Goal: Task Accomplishment & Management: Manage account settings

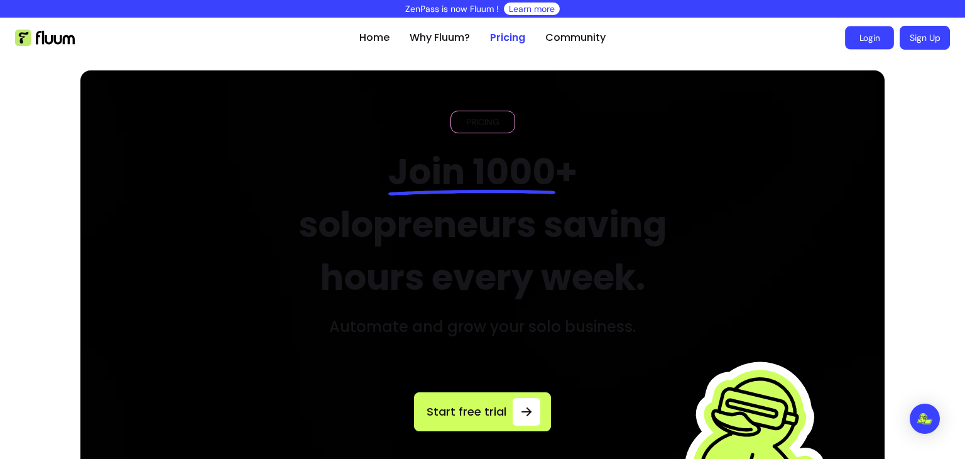
click at [864, 38] on link "Login" at bounding box center [869, 37] width 49 height 23
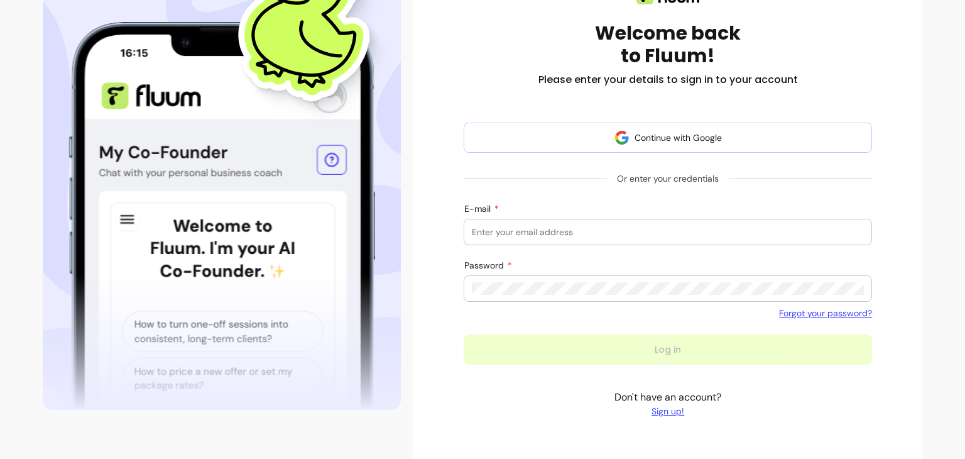
scroll to position [189, 0]
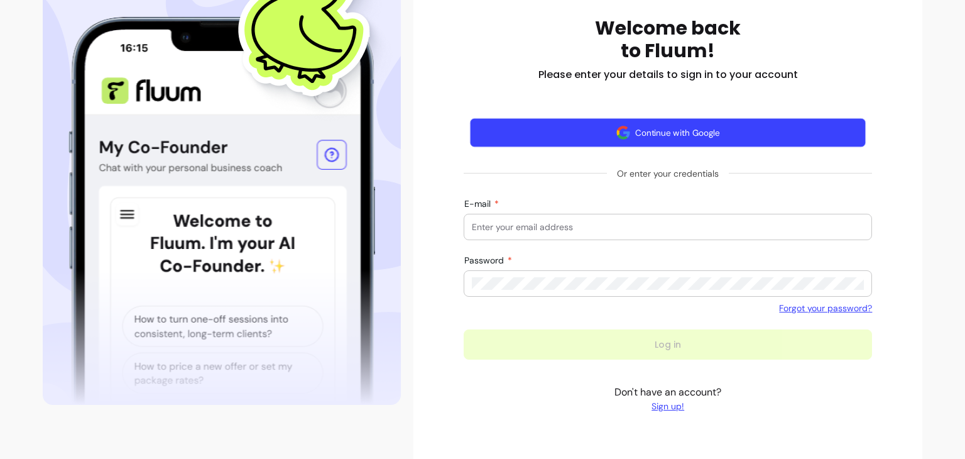
click at [633, 134] on button "Continue with Google" at bounding box center [668, 133] width 397 height 30
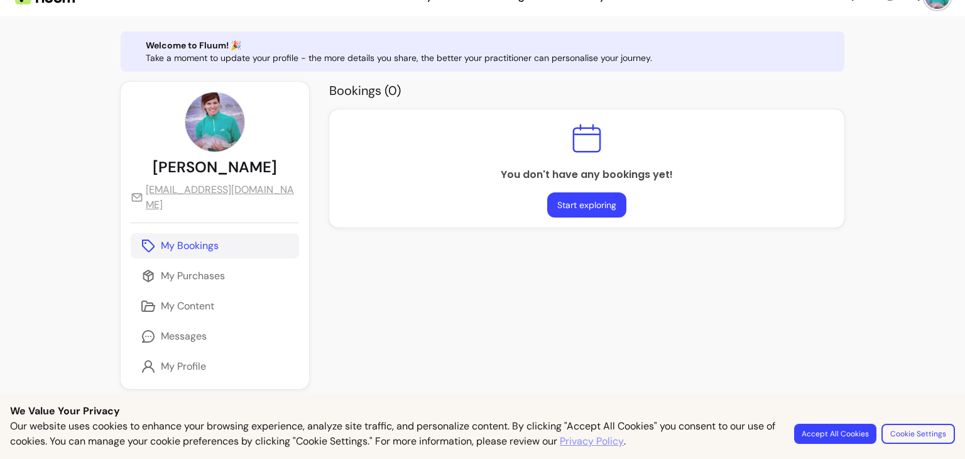
scroll to position [63, 0]
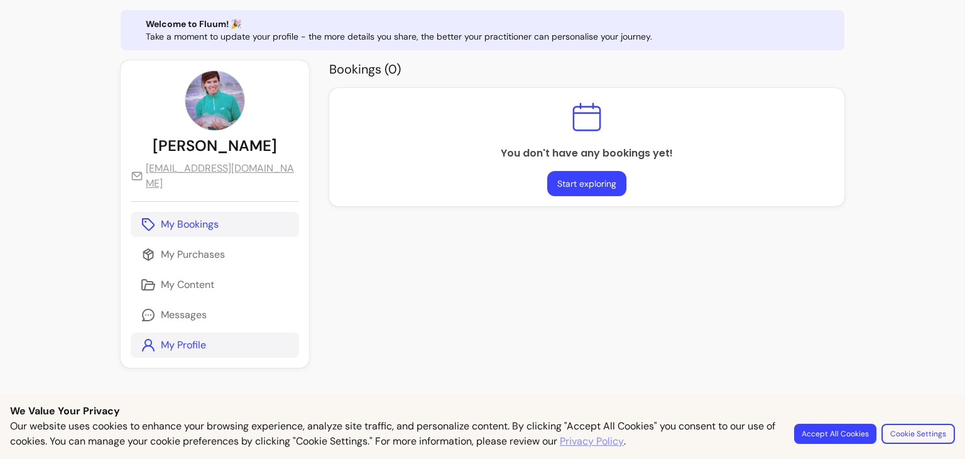
click at [182, 337] on p "My Profile" at bounding box center [183, 344] width 45 height 15
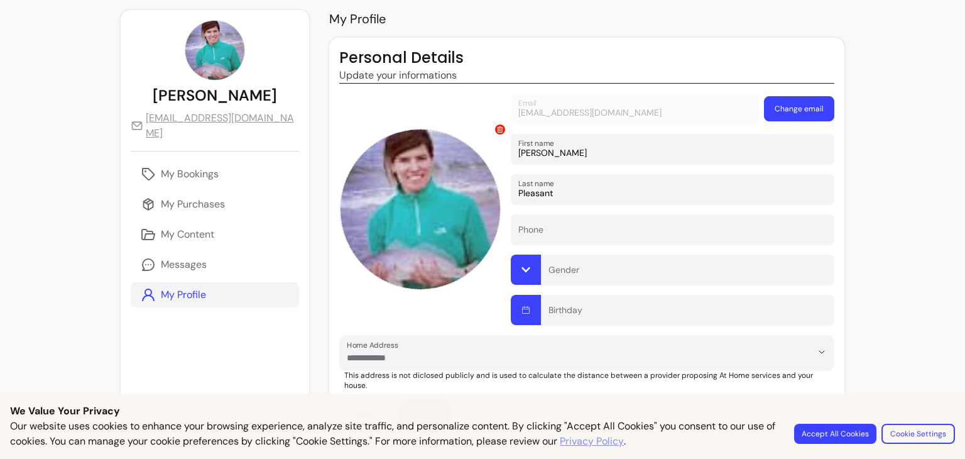
scroll to position [13, 0]
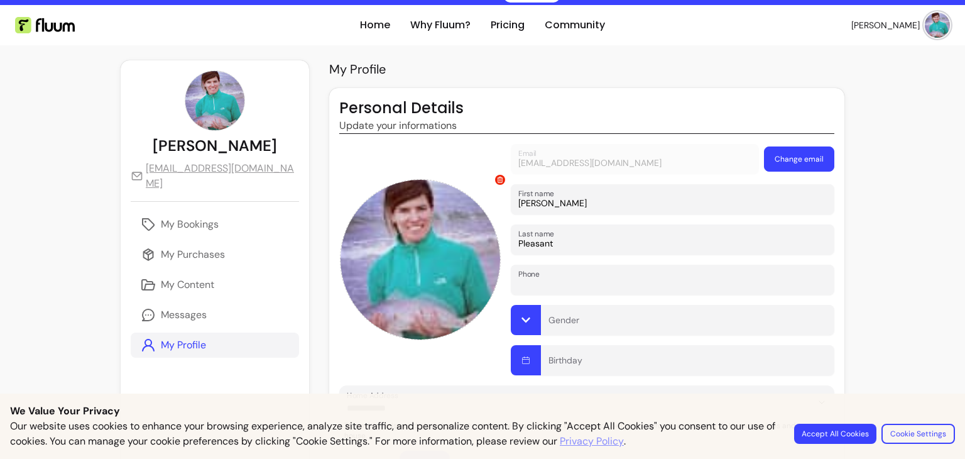
click at [610, 283] on input "Phone" at bounding box center [672, 283] width 309 height 13
type input "9196307724"
type input "**********"
click at [611, 323] on input "Gender" at bounding box center [688, 323] width 278 height 13
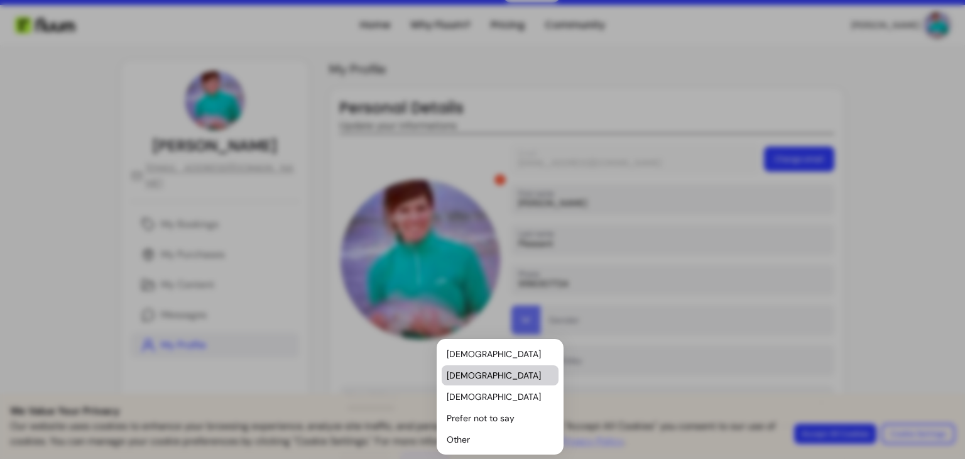
click at [523, 375] on span "Female" at bounding box center [494, 375] width 94 height 13
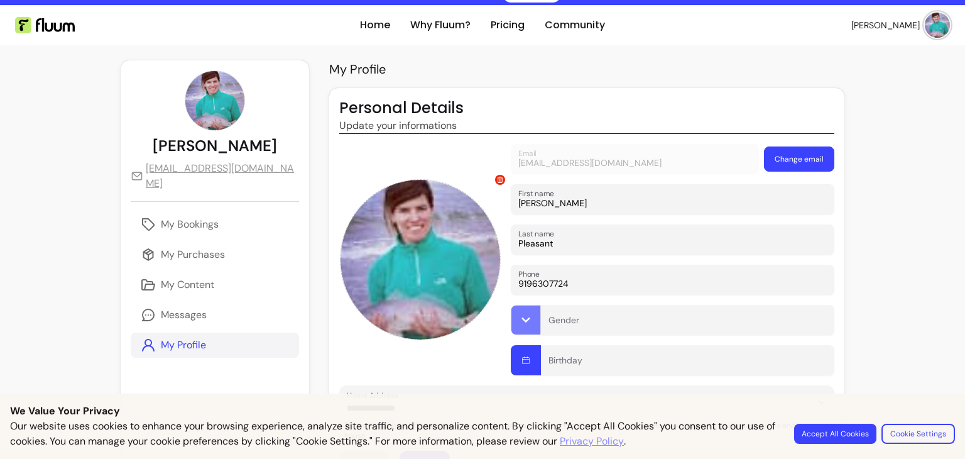
type input "Female"
click at [549, 365] on input "Birthday" at bounding box center [688, 364] width 278 height 13
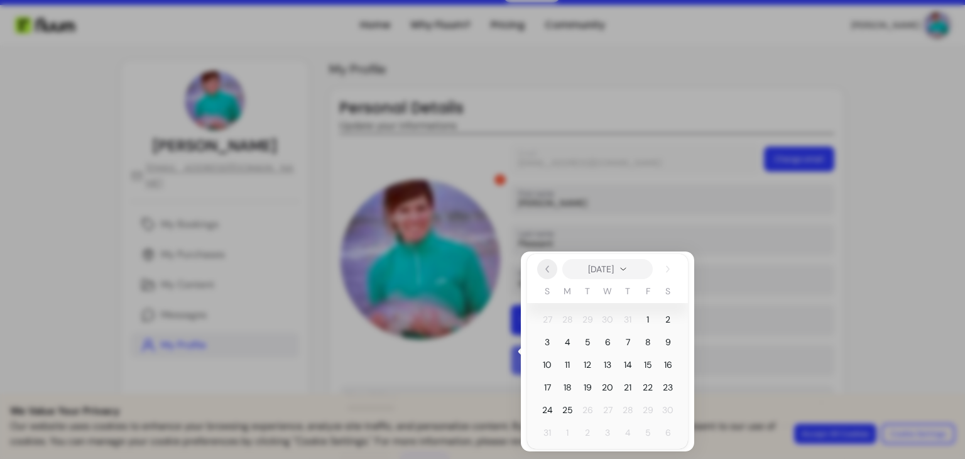
click at [547, 265] on icon "Previous" at bounding box center [547, 269] width 10 height 10
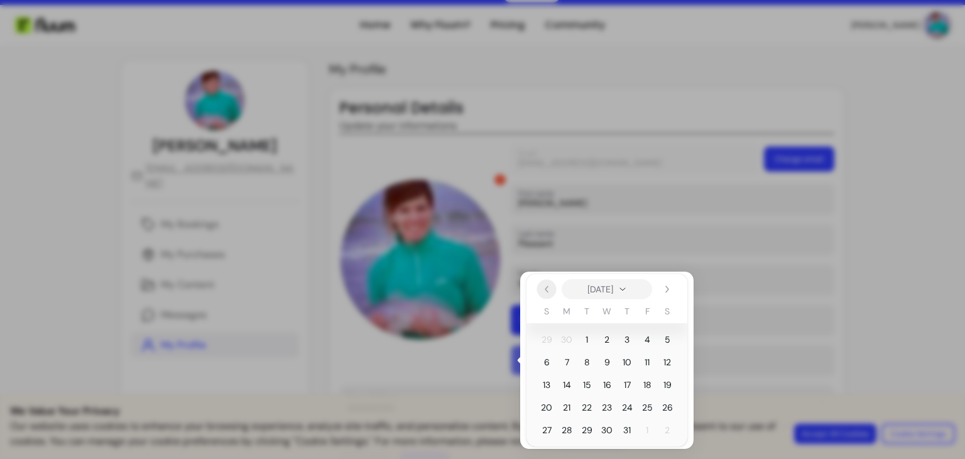
click at [546, 293] on icon "Previous" at bounding box center [547, 289] width 10 height 10
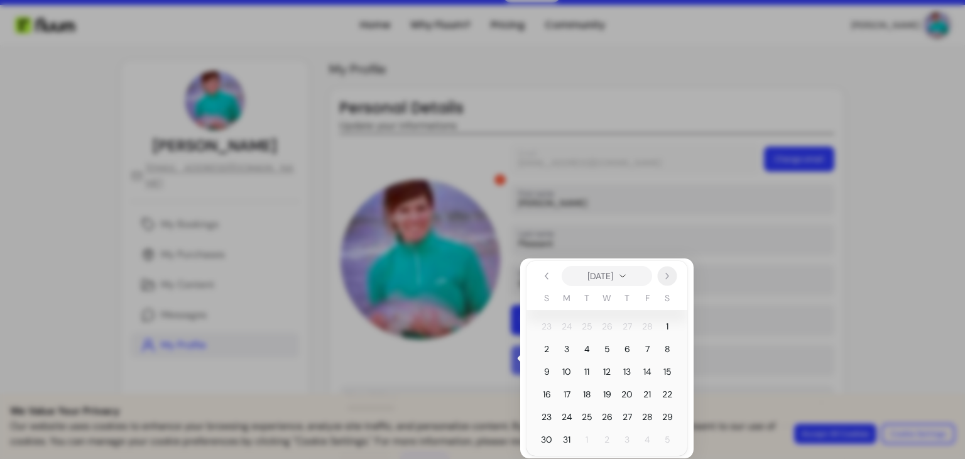
click at [668, 271] on icon "Next" at bounding box center [667, 276] width 10 height 10
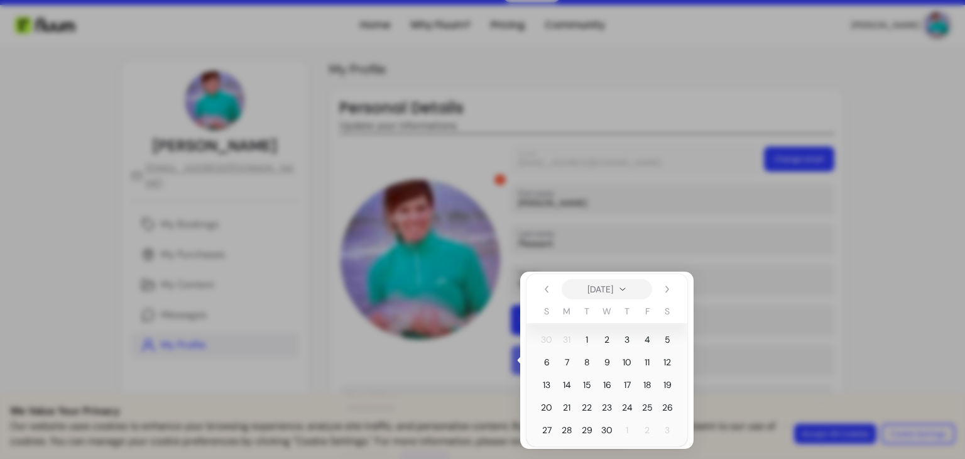
click at [544, 403] on span "20" at bounding box center [546, 407] width 11 height 13
click at [553, 405] on span "20" at bounding box center [547, 407] width 20 height 20
click at [547, 403] on span "20" at bounding box center [546, 407] width 11 height 13
click at [671, 382] on span "19" at bounding box center [667, 385] width 20 height 20
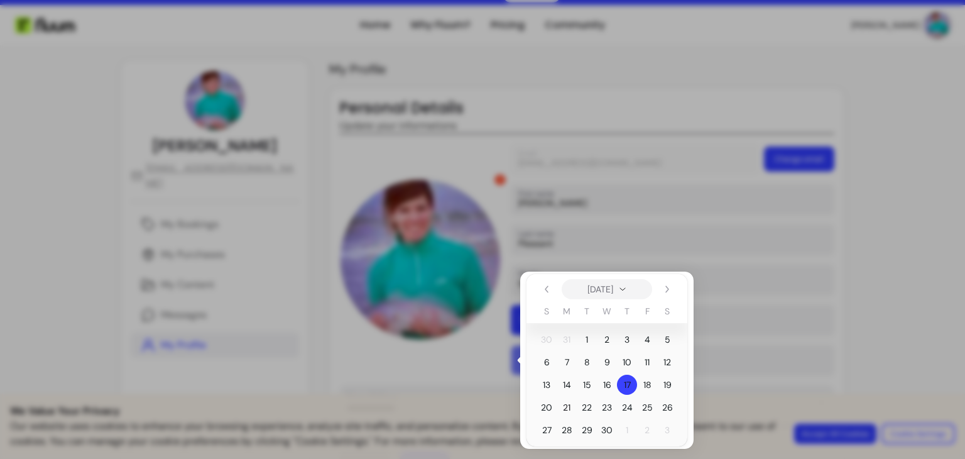
click at [565, 401] on span "21" at bounding box center [567, 407] width 8 height 13
click at [582, 429] on span "29" at bounding box center [587, 430] width 11 height 13
click at [544, 402] on span "20" at bounding box center [546, 407] width 11 height 13
type input "18-04-2025"
click at [544, 402] on span "20" at bounding box center [546, 407] width 11 height 13
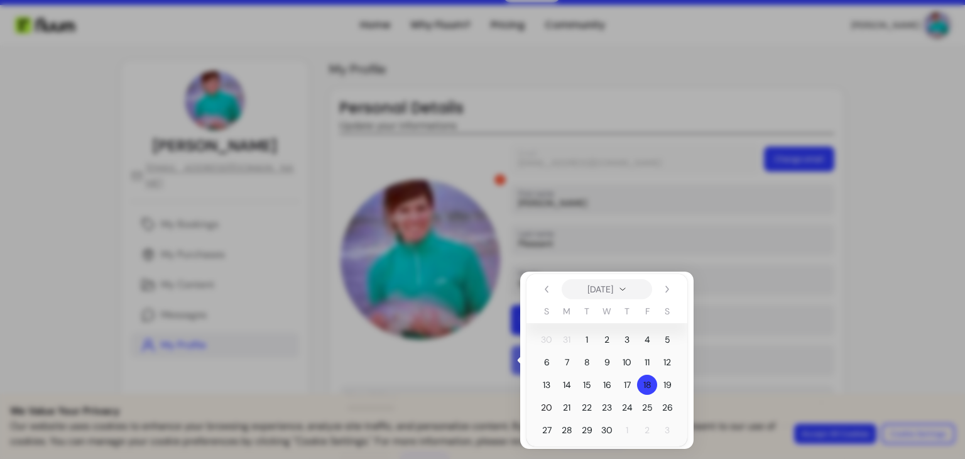
click at [544, 402] on span "20" at bounding box center [546, 407] width 11 height 13
click at [824, 248] on div at bounding box center [482, 229] width 965 height 459
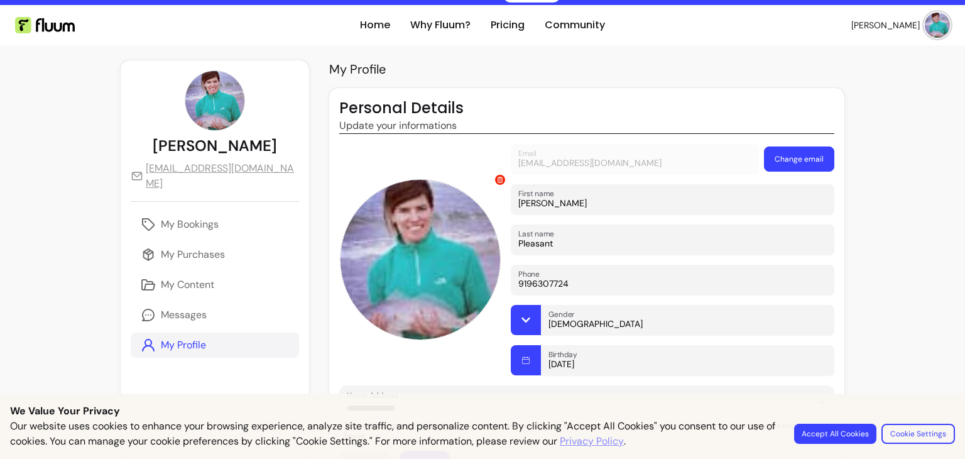
click at [611, 375] on div "**********" at bounding box center [586, 292] width 495 height 297
drag, startPoint x: 591, startPoint y: 366, endPoint x: 455, endPoint y: 358, distance: 136.6
click at [455, 358] on div "Email bethpleasant@gmail.com Change email First name Beth Last name Pleasant Ph…" at bounding box center [586, 259] width 495 height 231
click at [523, 360] on icon "button" at bounding box center [527, 360] width 8 height 8
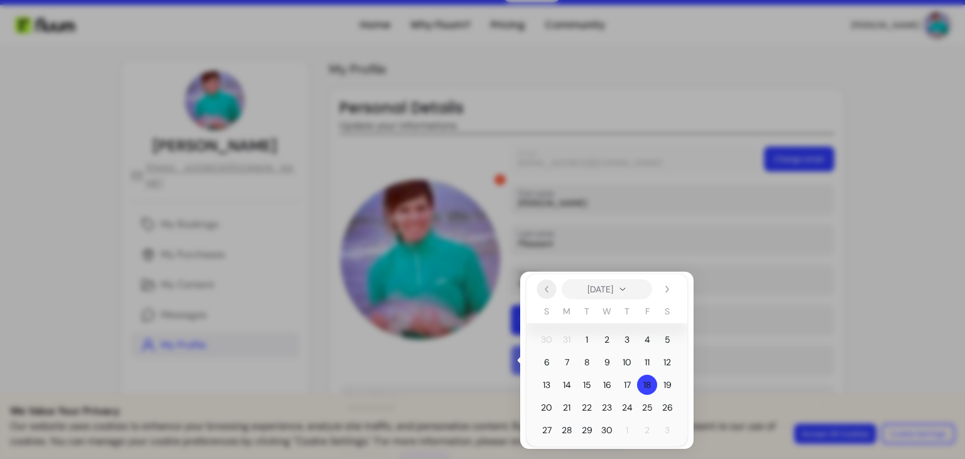
click at [548, 291] on icon "Previous" at bounding box center [547, 289] width 10 height 10
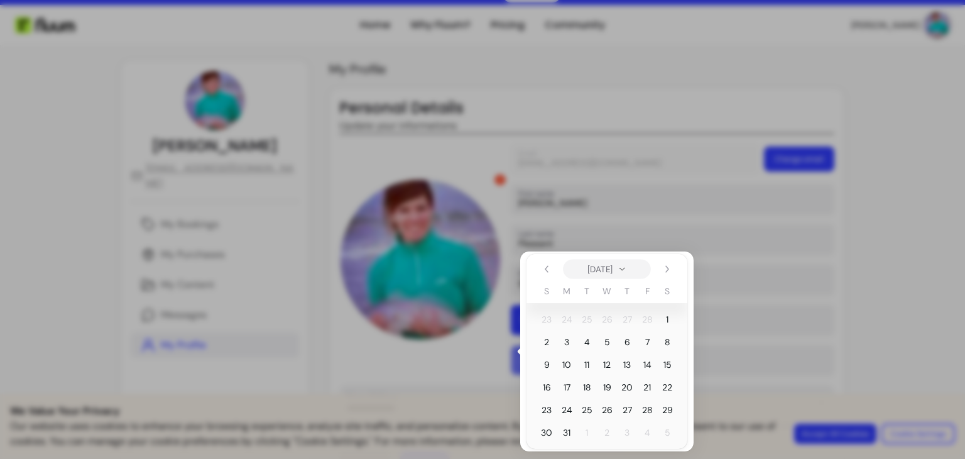
click at [627, 266] on icon "switch to year and month view" at bounding box center [622, 269] width 9 height 9
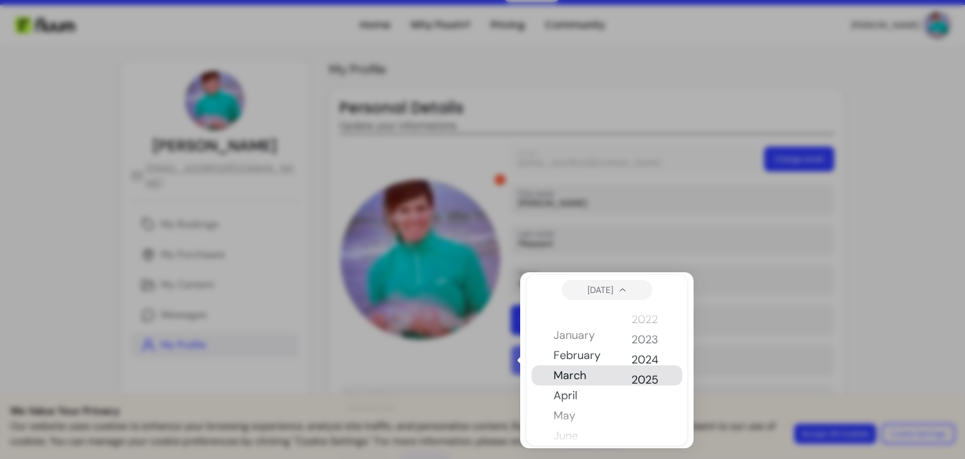
scroll to position [2514, 0]
click at [596, 395] on button "April" at bounding box center [583, 395] width 58 height 20
drag, startPoint x: 640, startPoint y: 334, endPoint x: 631, endPoint y: 388, distance: 54.2
click at [631, 388] on div "1900 1901 1902 1903 1904 1905 1906 1907 1908 1909 1910 1911 1912 1913 1914 1915…" at bounding box center [646, 375] width 49 height 141
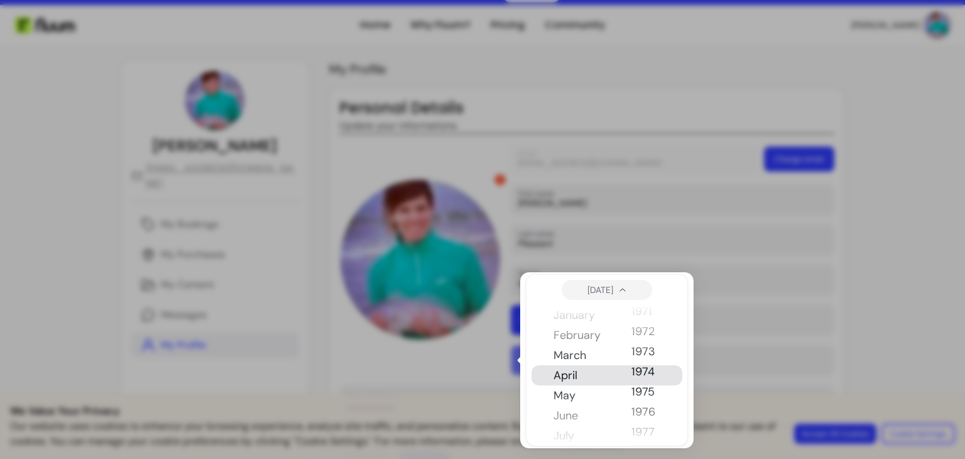
scroll to position [1488, 0]
drag, startPoint x: 649, startPoint y: 336, endPoint x: 649, endPoint y: 393, distance: 57.2
click at [649, 393] on div "1900 1901 1902 1903 1904 1905 1906 1907 1908 1909 1910 1911 1912 1913 1914 1915…" at bounding box center [646, 375] width 49 height 141
click at [649, 375] on button "1966" at bounding box center [646, 375] width 29 height 20
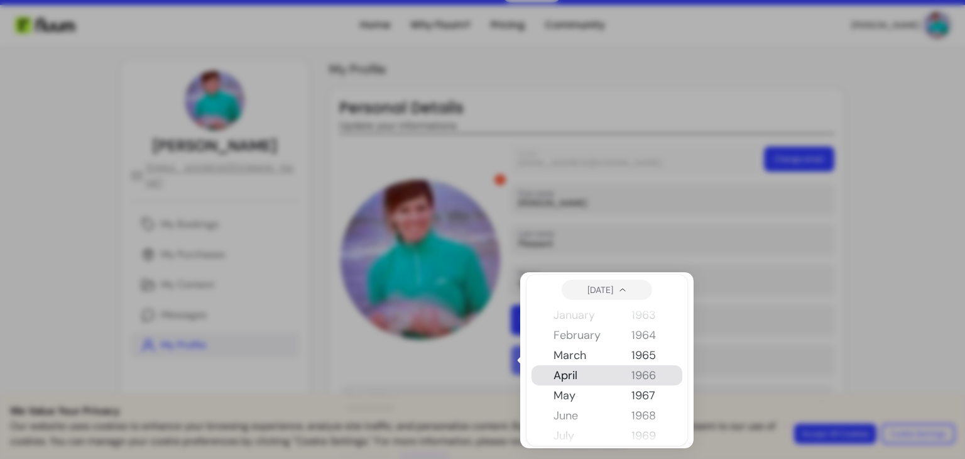
click at [649, 375] on button "1966" at bounding box center [646, 375] width 29 height 20
click at [639, 373] on button "1966" at bounding box center [646, 375] width 29 height 20
click at [752, 329] on div at bounding box center [482, 229] width 965 height 459
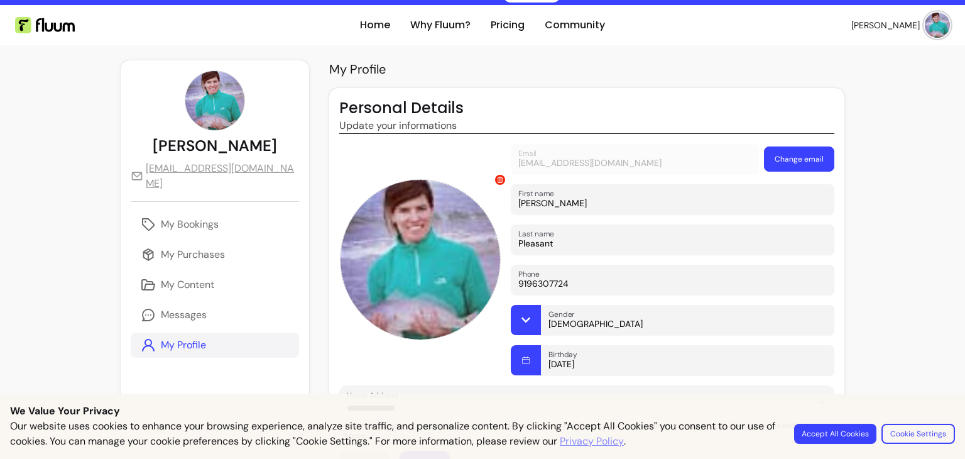
click at [607, 365] on input "18-04-2025" at bounding box center [688, 364] width 278 height 13
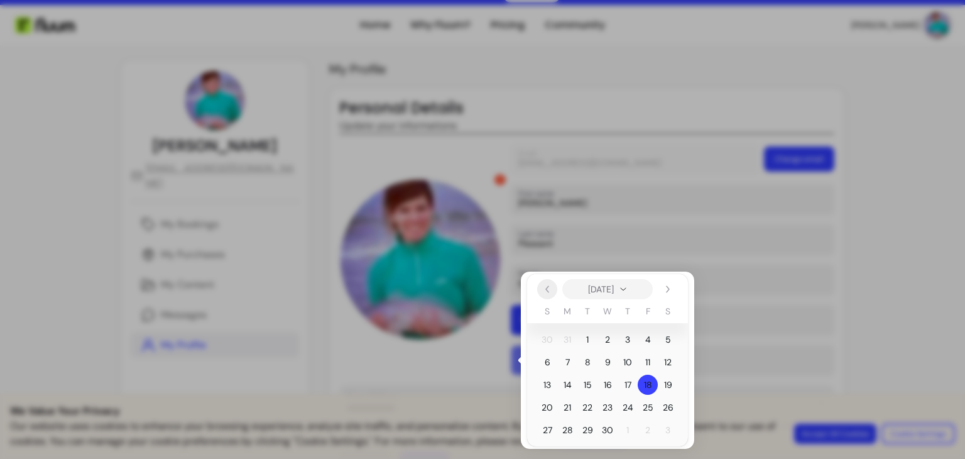
click at [547, 287] on icon "Previous" at bounding box center [547, 289] width 3 height 6
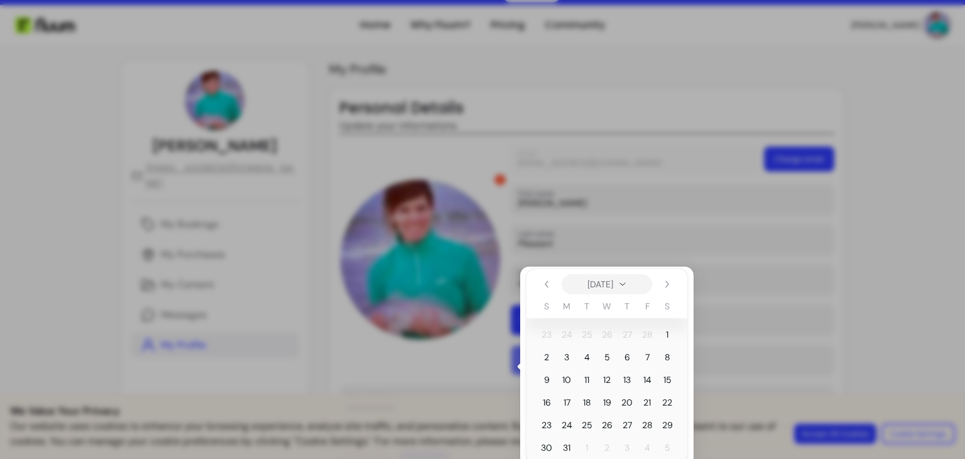
click at [743, 320] on div at bounding box center [482, 229] width 965 height 459
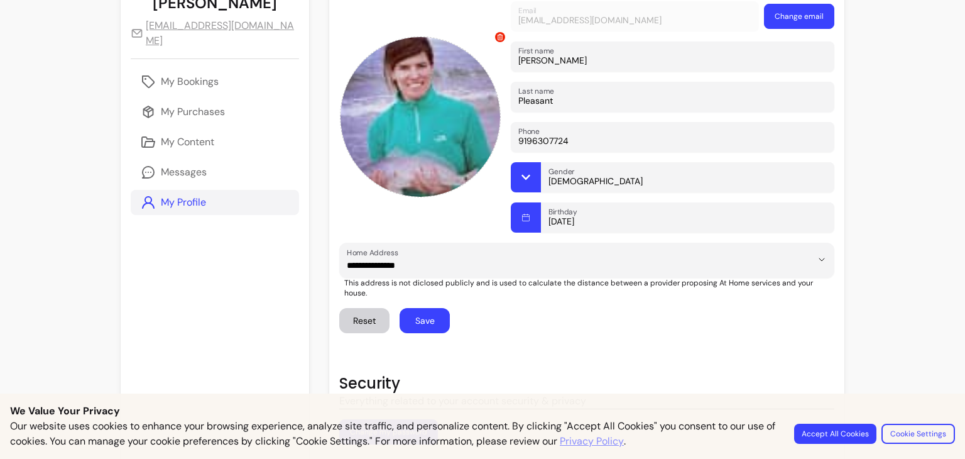
scroll to position [261, 0]
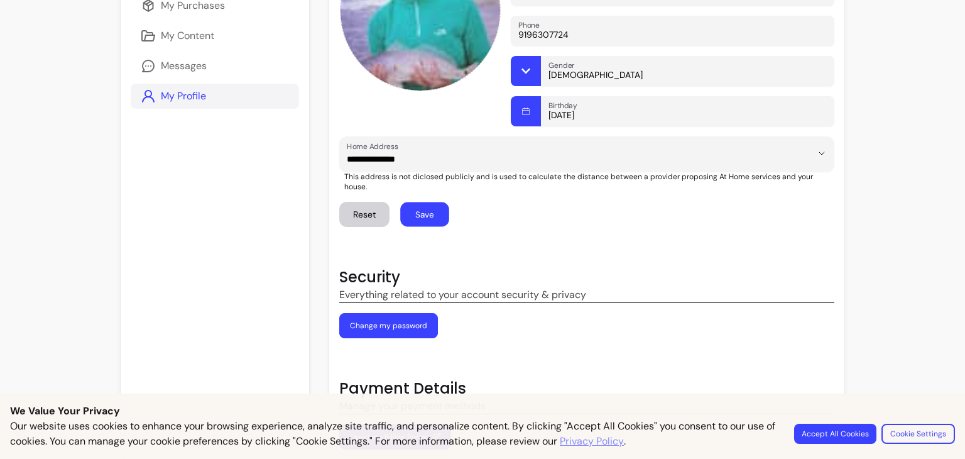
click at [400, 202] on button "Save" at bounding box center [424, 214] width 49 height 25
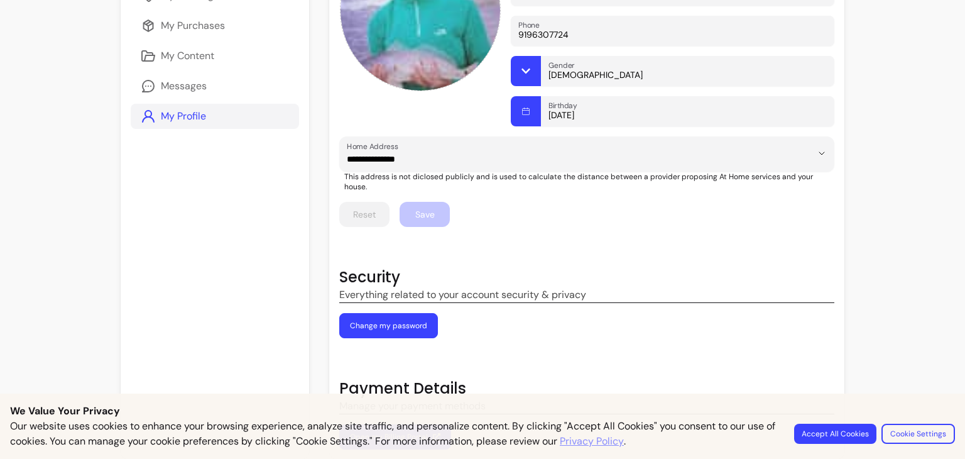
click at [473, 378] on h1 "Payment Details" at bounding box center [586, 388] width 495 height 20
click at [907, 432] on button "Cookie Settings" at bounding box center [918, 433] width 71 height 19
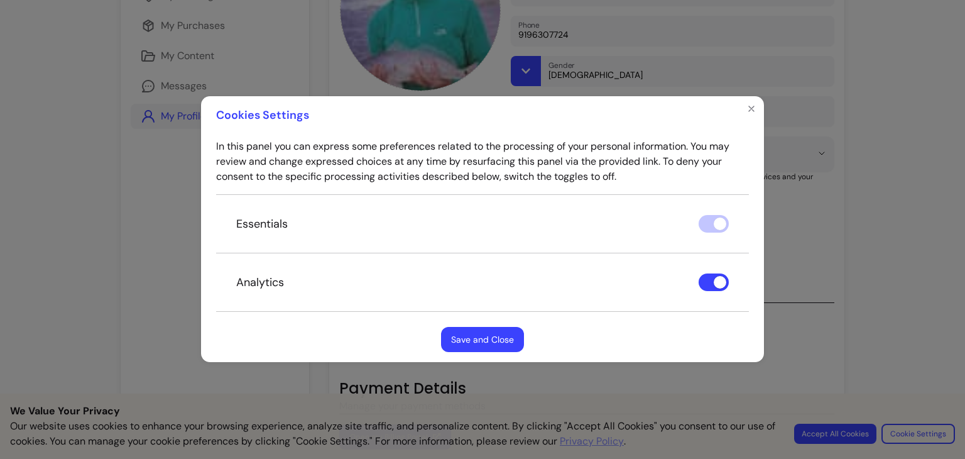
click at [705, 222] on div "Essentials" at bounding box center [482, 223] width 533 height 59
click at [473, 340] on button "Save and Close" at bounding box center [482, 339] width 83 height 25
